Goal: Information Seeking & Learning: Learn about a topic

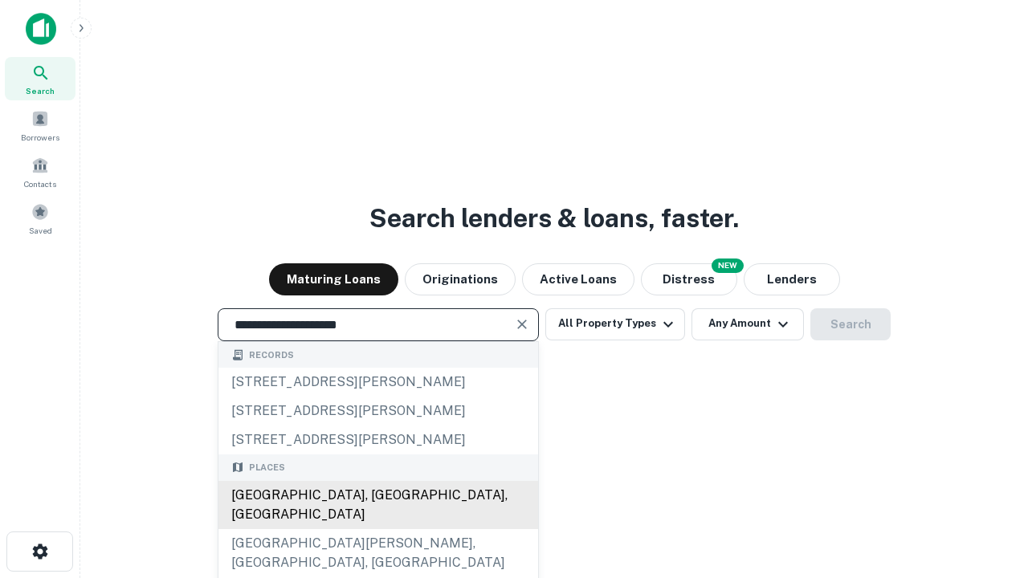
click at [378, 529] on div "[GEOGRAPHIC_DATA], [GEOGRAPHIC_DATA], [GEOGRAPHIC_DATA]" at bounding box center [379, 505] width 320 height 48
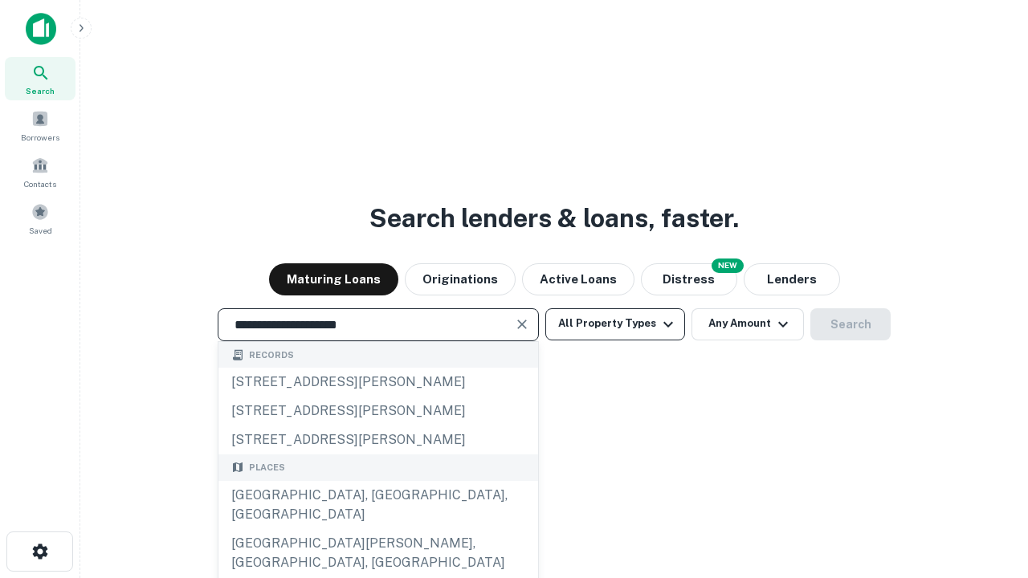
type input "**********"
click at [615, 324] on button "All Property Types" at bounding box center [616, 325] width 140 height 32
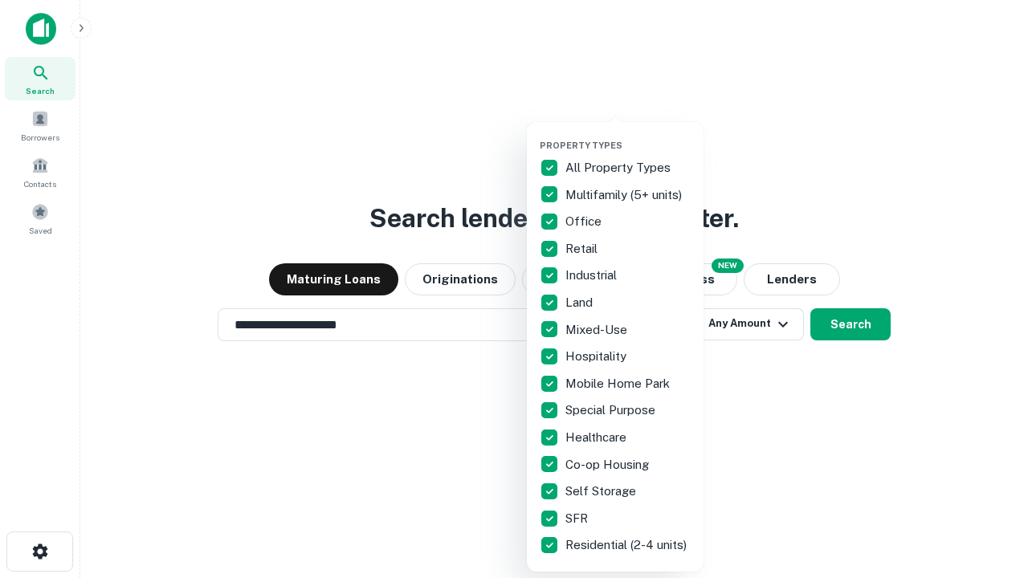
click at [628, 135] on button "button" at bounding box center [628, 135] width 177 height 1
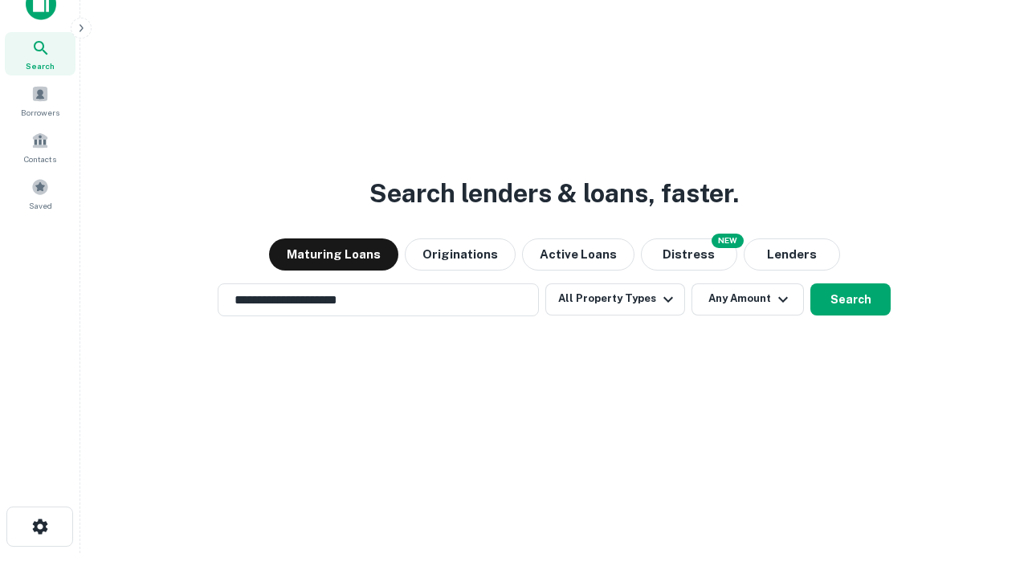
scroll to position [10, 194]
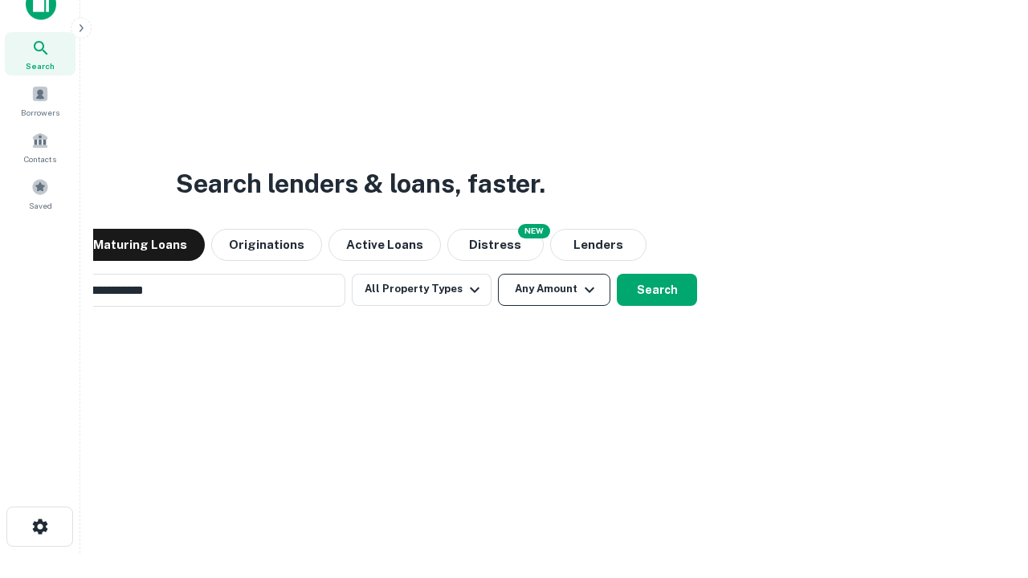
click at [498, 274] on button "Any Amount" at bounding box center [554, 290] width 112 height 32
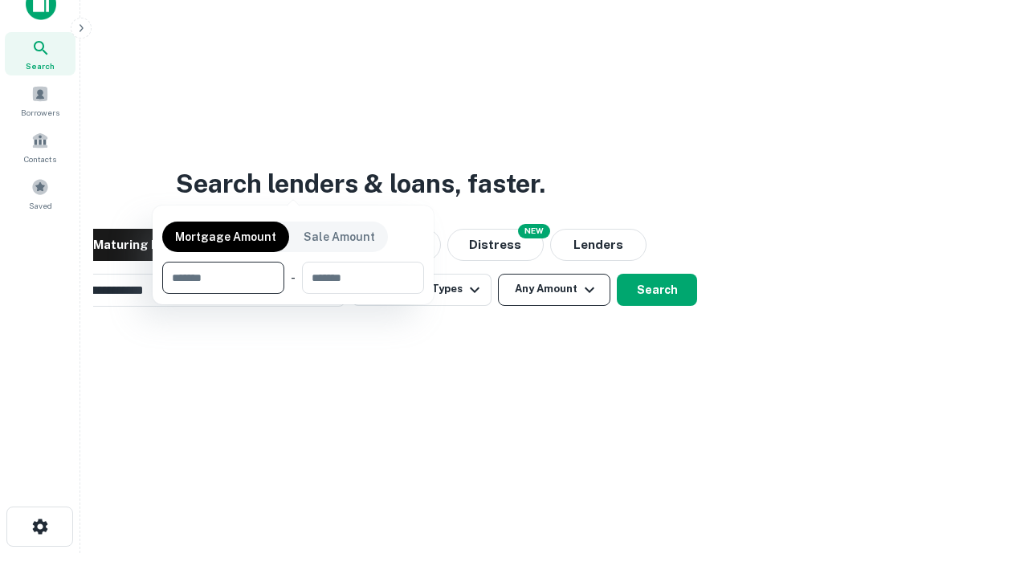
scroll to position [116, 455]
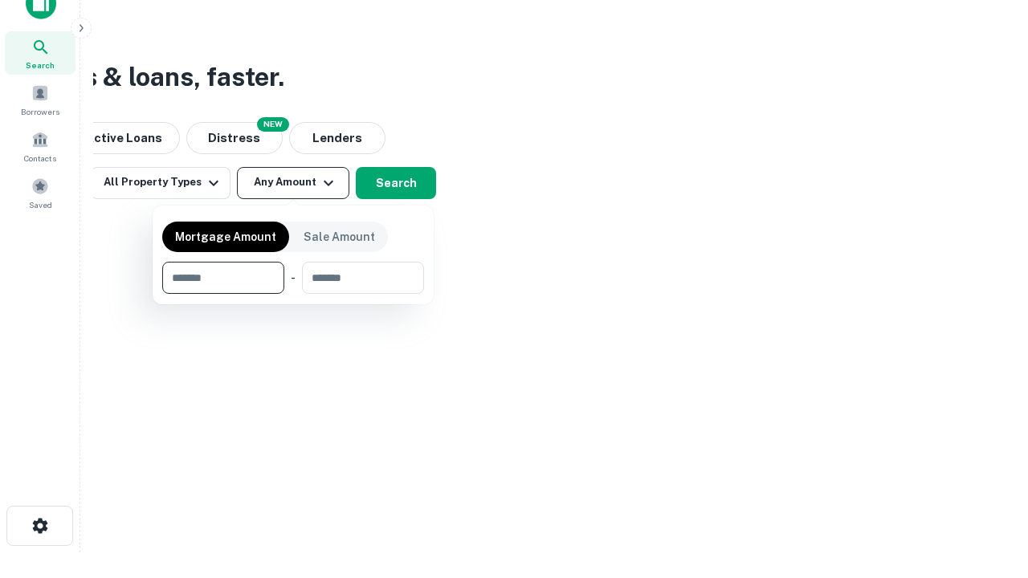
type input "*******"
click at [293, 294] on button "button" at bounding box center [293, 294] width 262 height 1
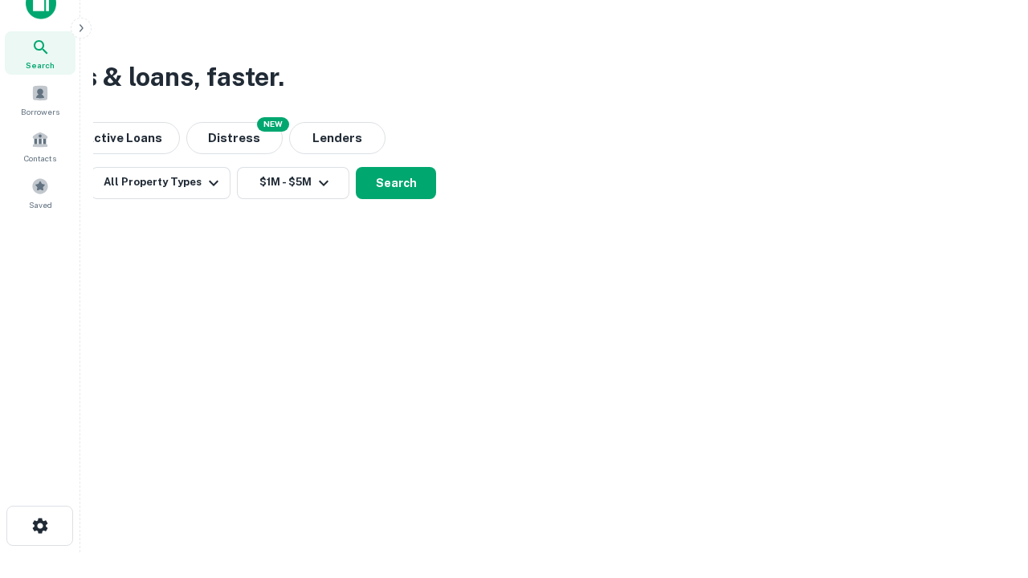
scroll to position [10, 296]
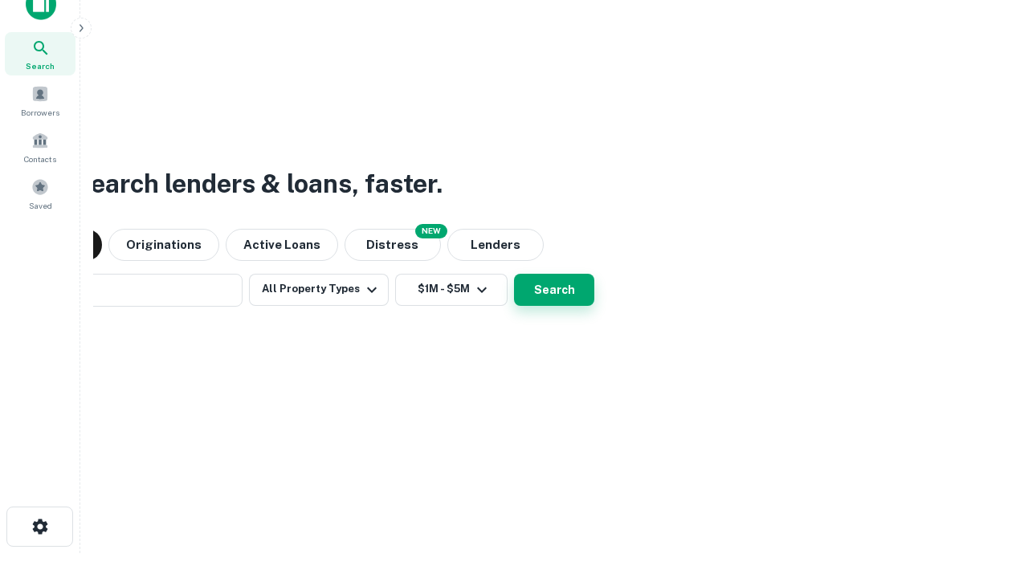
click at [554, 289] on button "Search" at bounding box center [554, 290] width 80 height 32
